Goal: Information Seeking & Learning: Compare options

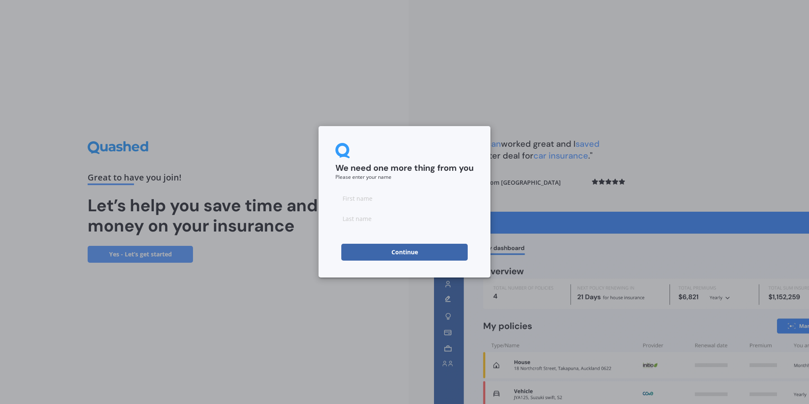
click at [368, 199] on input at bounding box center [404, 198] width 138 height 17
type input "[PERSON_NAME]"
click at [343, 244] on button "Continue" at bounding box center [404, 252] width 126 height 17
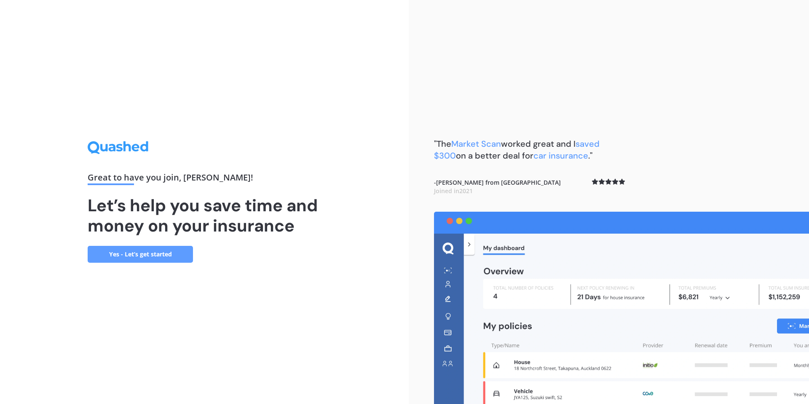
click at [173, 248] on link "Yes - Let’s get started" at bounding box center [140, 254] width 105 height 17
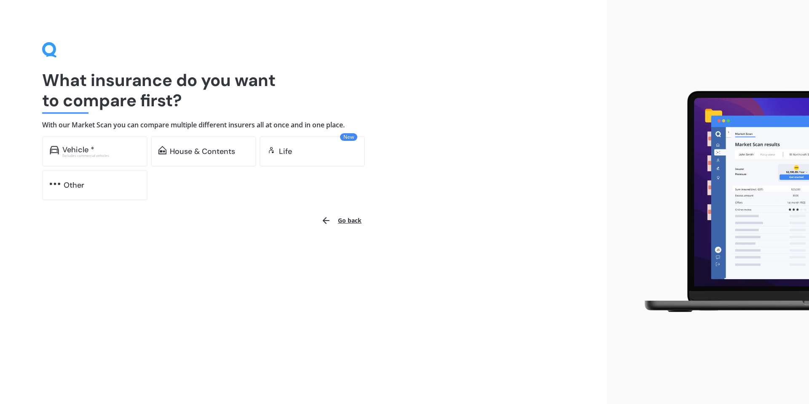
click at [172, 199] on div "Vehicle * Excludes commercial vehicles House & Contents New Life Other" at bounding box center [210, 168] width 337 height 64
click at [172, 193] on div "Vehicle * Excludes commercial vehicles House & Contents New Life Other" at bounding box center [210, 168] width 337 height 64
click at [117, 61] on div "What insurance do you want to compare first? With our Market Scan you can compa…" at bounding box center [303, 121] width 523 height 158
click at [351, 225] on button "Go back" at bounding box center [341, 220] width 51 height 20
